Goal: Find specific page/section: Find specific page/section

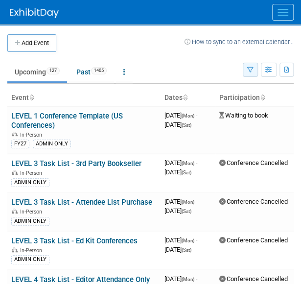
click at [247, 69] on button "button" at bounding box center [250, 70] width 15 height 14
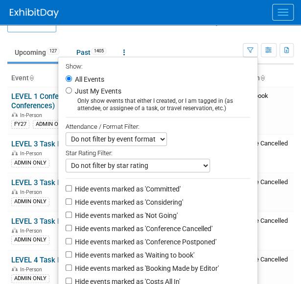
scroll to position [12, 0]
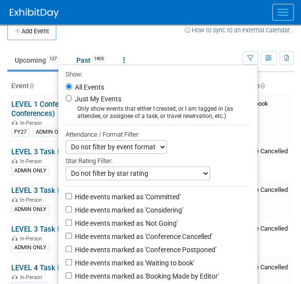
click at [195, 44] on td "Upcoming 127 Past 1405 All Events 1532 Past and Upcoming Grouped Annually Event…" at bounding box center [125, 56] width 236 height 32
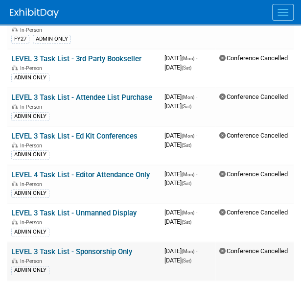
scroll to position [0, 0]
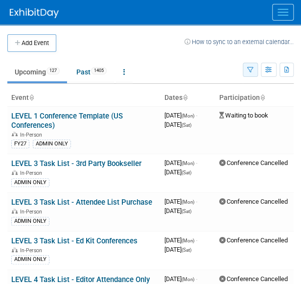
click at [250, 71] on icon "button" at bounding box center [250, 70] width 6 height 6
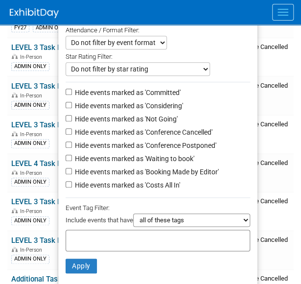
scroll to position [116, 0]
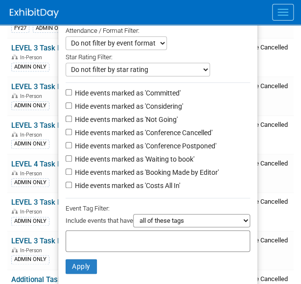
click at [163, 218] on select "all of these tags any one of these tags only and exactly these specific tags" at bounding box center [191, 220] width 117 height 13
click at [94, 232] on div at bounding box center [158, 241] width 185 height 22
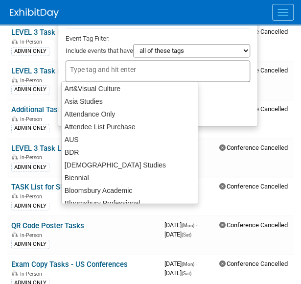
scroll to position [127, 0]
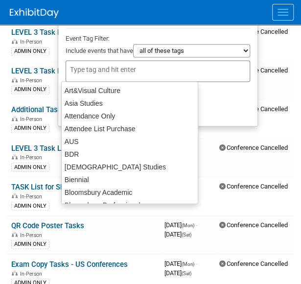
click at [176, 53] on select "all of these tags any one of these tags only and exactly these specific tags" at bounding box center [191, 50] width 117 height 13
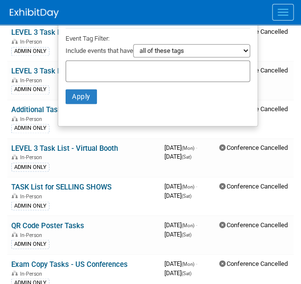
select select "any"
click at [133, 44] on select "all of these tags any one of these tags only and exactly these specific tags" at bounding box center [191, 50] width 117 height 13
click at [118, 71] on input "text" at bounding box center [109, 70] width 78 height 10
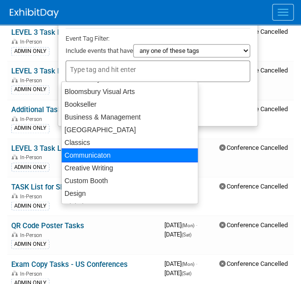
scroll to position [253, 0]
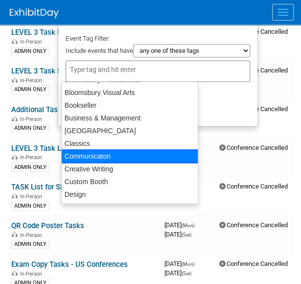
click at [116, 155] on div "Communicaton" at bounding box center [129, 156] width 137 height 14
type input "Communicaton"
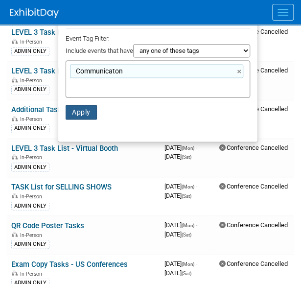
click at [86, 110] on button "Apply" at bounding box center [81, 112] width 31 height 15
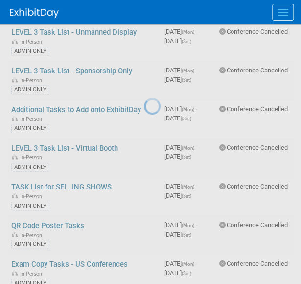
scroll to position [266, 0]
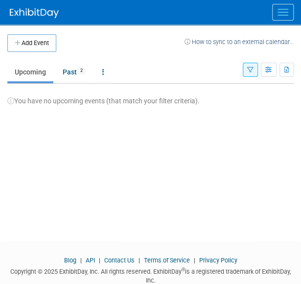
drag, startPoint x: 0, startPoint y: 0, endPoint x: 56, endPoint y: 102, distance: 116.2
click at [56, 102] on span "You have no upcoming events (that match your filter criteria)." at bounding box center [103, 101] width 192 height 8
click at [77, 71] on link "Past 2" at bounding box center [74, 72] width 38 height 19
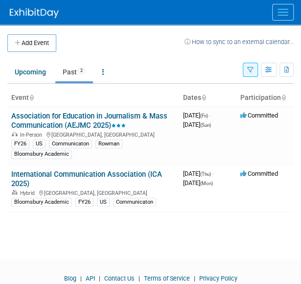
click at [254, 72] on button "button" at bounding box center [250, 70] width 15 height 14
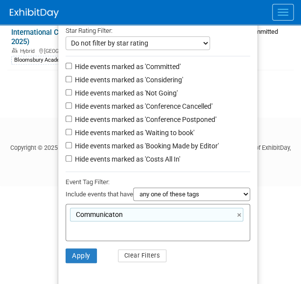
scroll to position [126, 0]
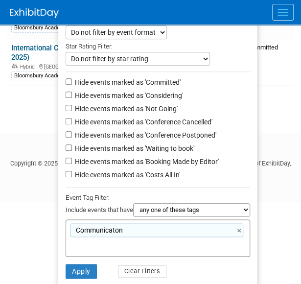
click at [237, 231] on div "Communicaton ×" at bounding box center [156, 230] width 173 height 14
type input "Communicaton"
click at [241, 231] on link "×" at bounding box center [240, 230] width 6 height 11
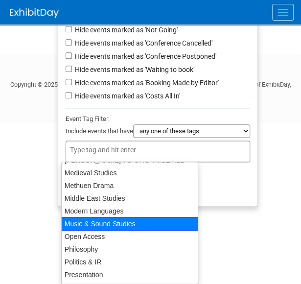
scroll to position [889, 0]
click at [124, 224] on div "Music & Sound Studies" at bounding box center [129, 224] width 137 height 14
type input "Music & Sound Studies"
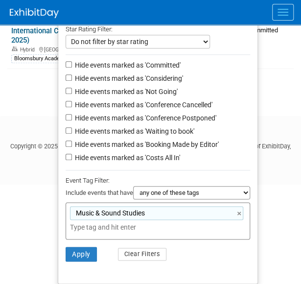
scroll to position [142, 0]
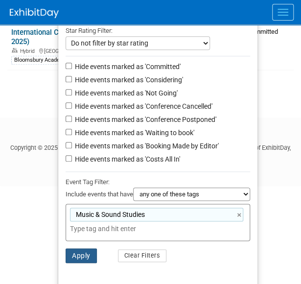
click at [71, 254] on button "Apply" at bounding box center [81, 255] width 31 height 15
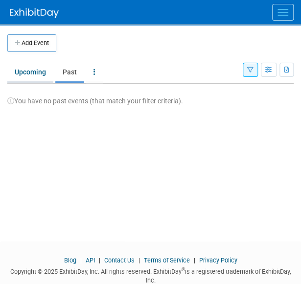
click at [28, 72] on link "Upcoming" at bounding box center [30, 72] width 46 height 19
click at [251, 67] on icon "button" at bounding box center [250, 70] width 6 height 6
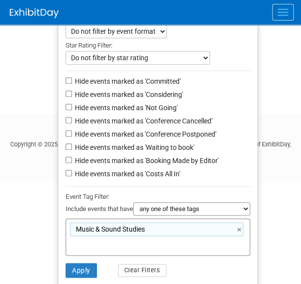
scroll to position [139, 0]
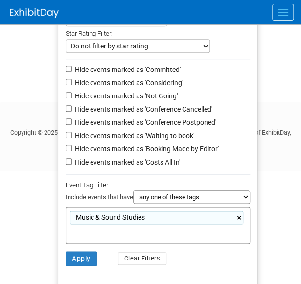
click at [239, 216] on link "×" at bounding box center [240, 218] width 6 height 11
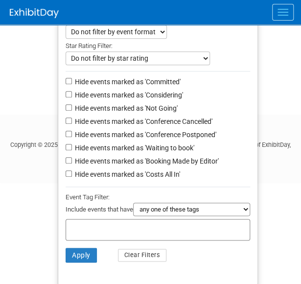
click at [32, 157] on html "A&P Conference Workspace Events Add Event Bulk Upload Events Shareable Event Bo…" at bounding box center [150, 15] width 301 height 284
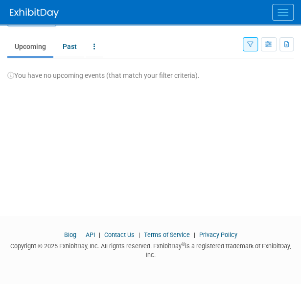
scroll to position [0, 0]
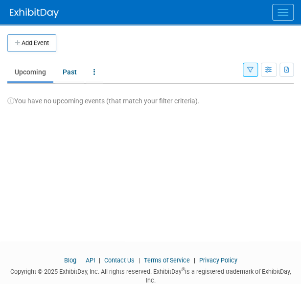
click at [283, 14] on button "Menu" at bounding box center [283, 12] width 22 height 17
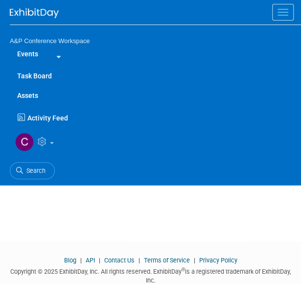
click at [24, 51] on link "Events" at bounding box center [28, 54] width 36 height 20
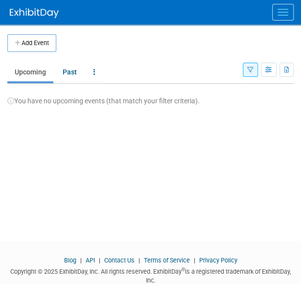
click at [287, 10] on button "Menu" at bounding box center [283, 12] width 22 height 17
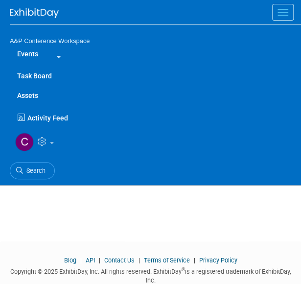
click at [30, 74] on link "Task Board" at bounding box center [155, 76] width 291 height 20
